Goal: Task Accomplishment & Management: Complete application form

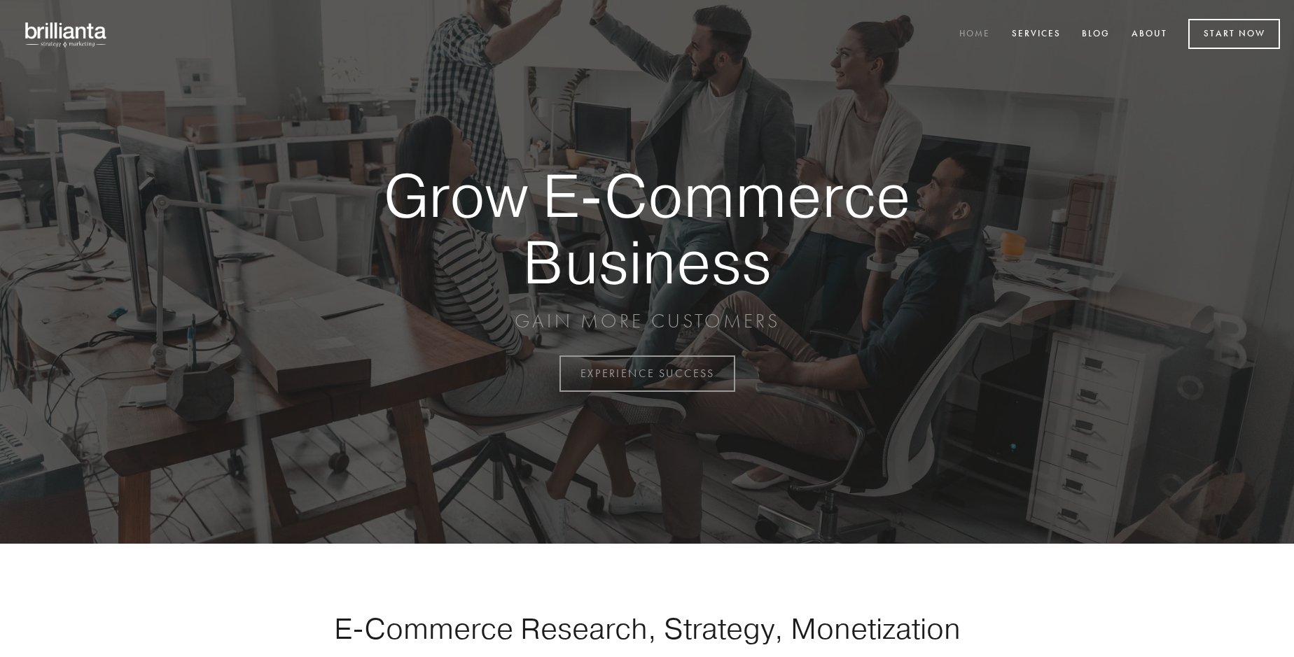
scroll to position [3670, 0]
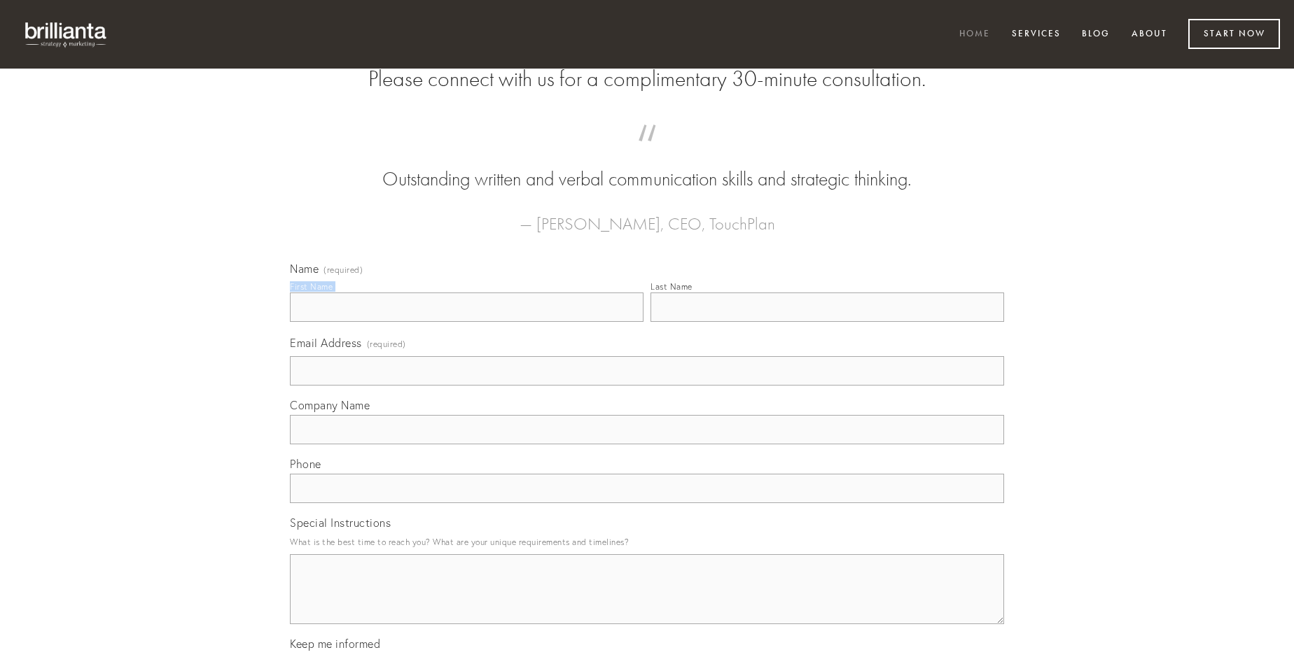
type input "[PERSON_NAME] DVM"
click at [827, 322] on input "Last Name" at bounding box center [827, 307] width 354 height 29
type input "[PERSON_NAME] DVM"
click at [647, 386] on input "Email Address (required)" at bounding box center [647, 370] width 714 height 29
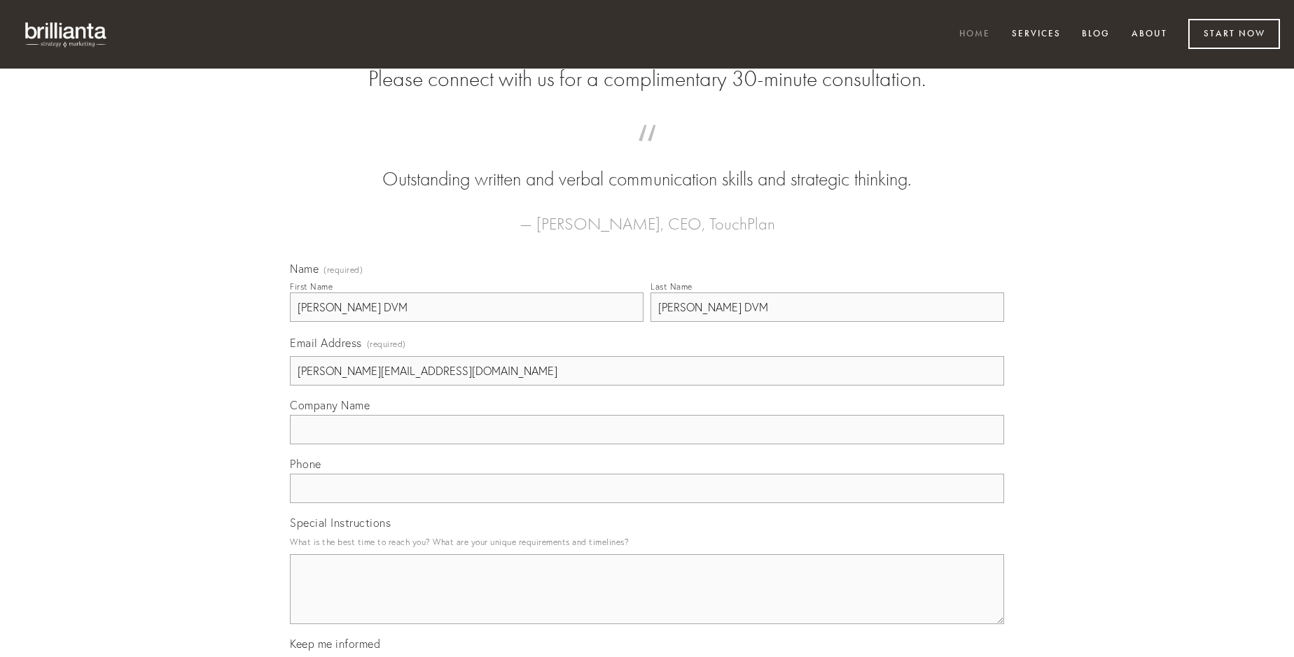
type input "[PERSON_NAME][EMAIL_ADDRESS][DOMAIN_NAME]"
click at [647, 445] on input "Company Name" at bounding box center [647, 429] width 714 height 29
type input "trado"
click at [647, 503] on input "text" at bounding box center [647, 488] width 714 height 29
click at [647, 602] on textarea "Special Instructions" at bounding box center [647, 589] width 714 height 70
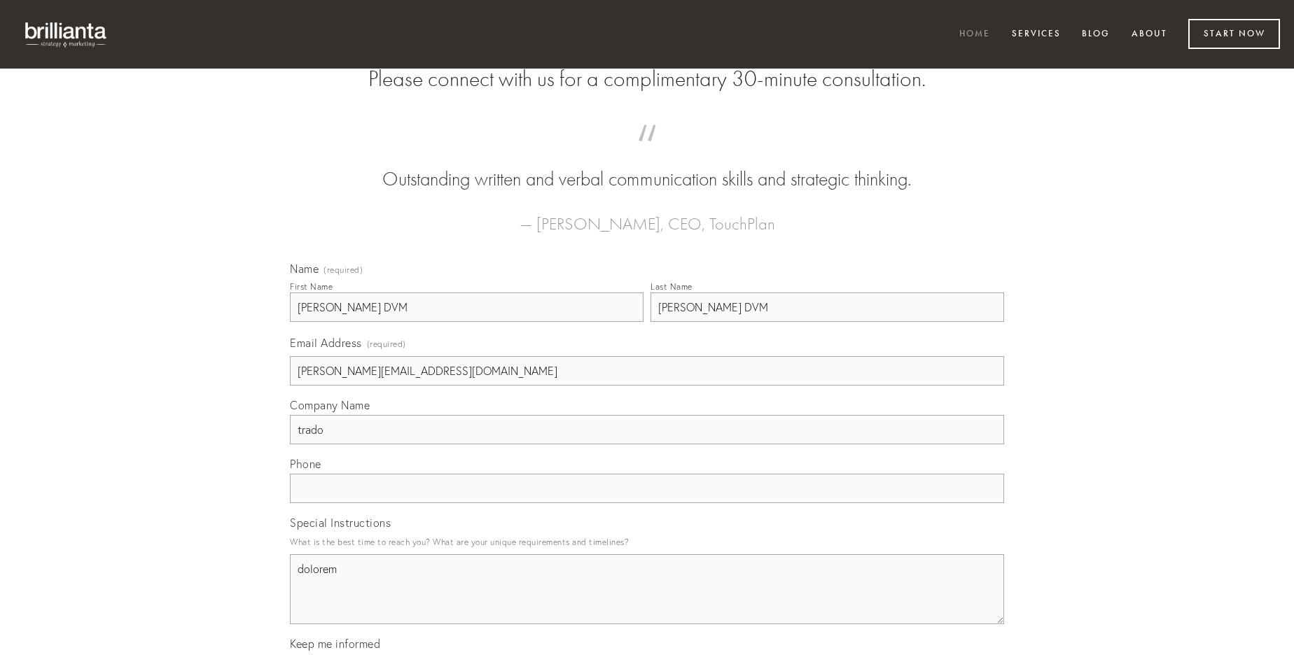
type textarea "dolorem"
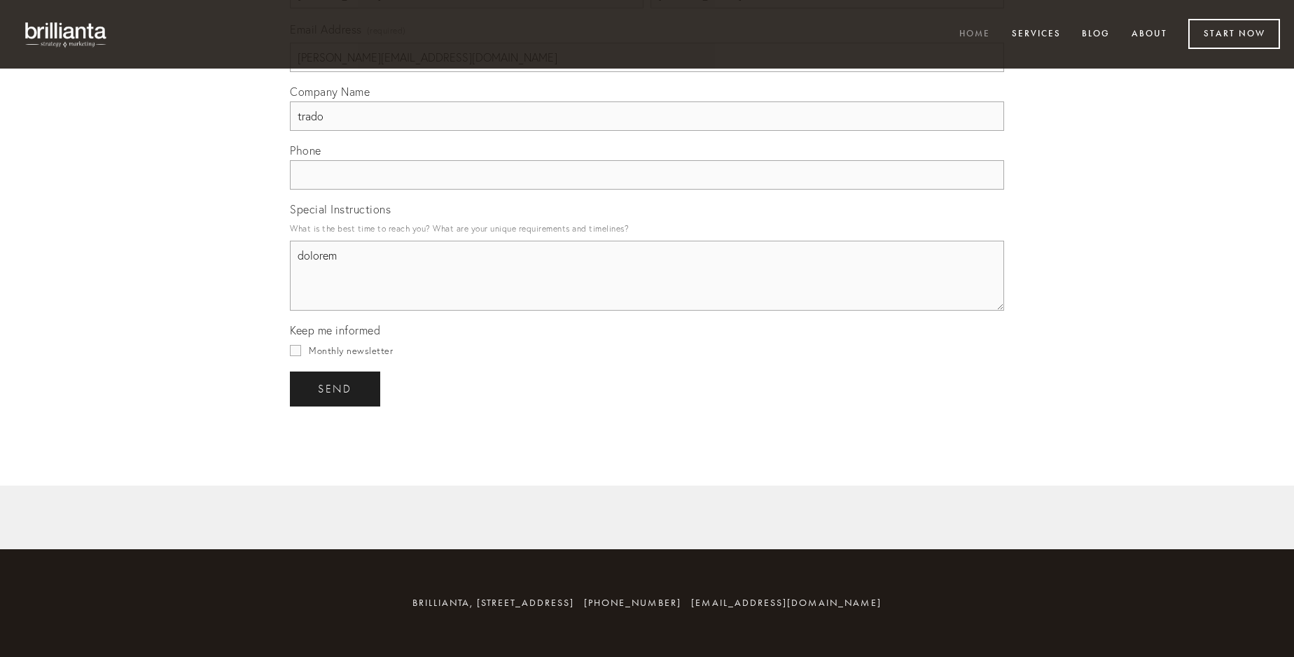
click at [336, 389] on span "send" at bounding box center [335, 389] width 34 height 13
